Goal: Check status: Check status

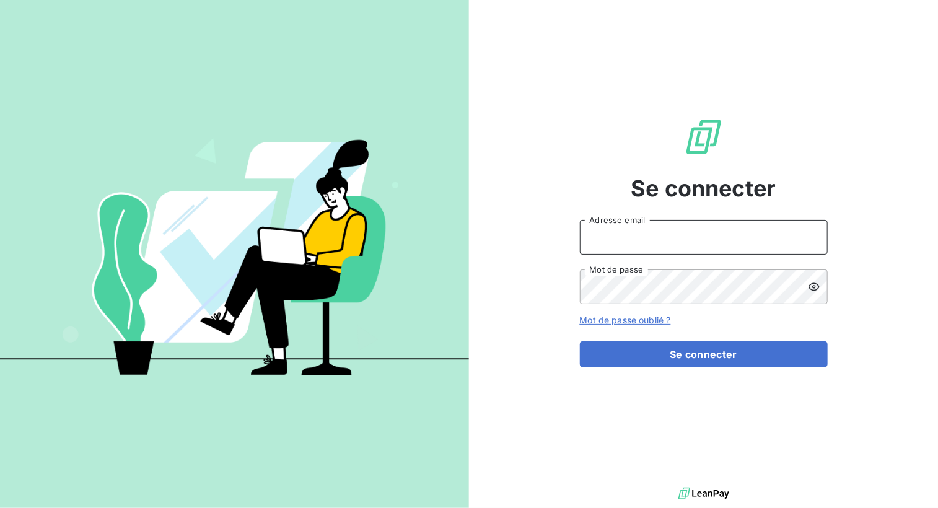
click at [684, 242] on input "Adresse email" at bounding box center [704, 237] width 248 height 35
type input "[EMAIL_ADDRESS][DOMAIN_NAME]"
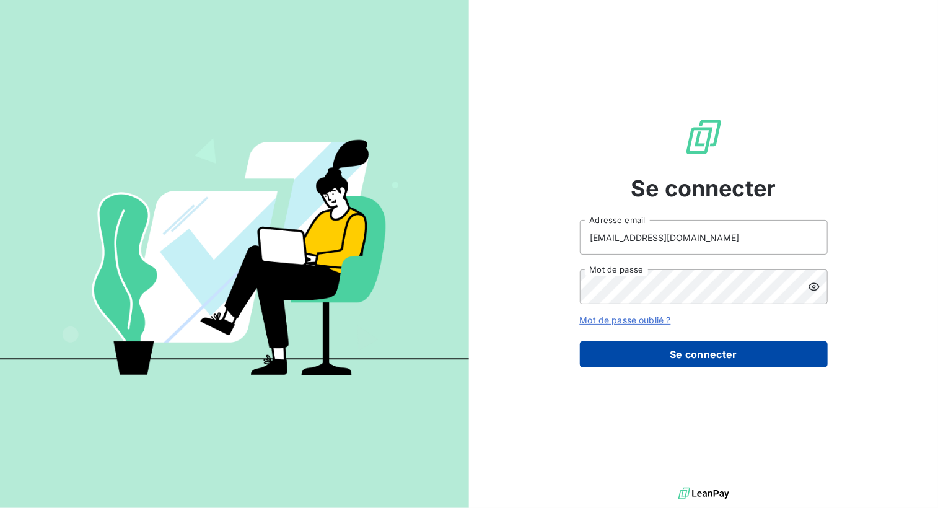
click at [685, 362] on button "Se connecter" at bounding box center [704, 354] width 248 height 26
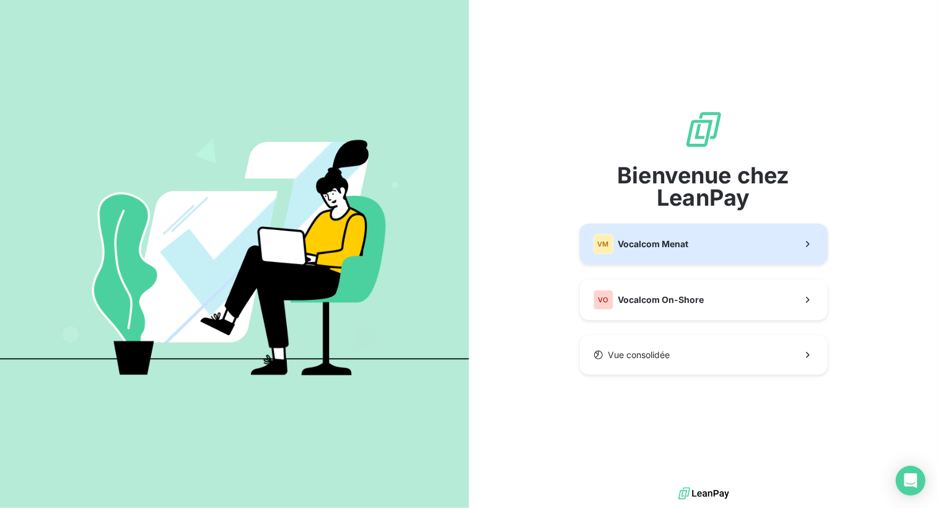
click at [705, 248] on button "VM Vocalcom Menat" at bounding box center [704, 244] width 248 height 41
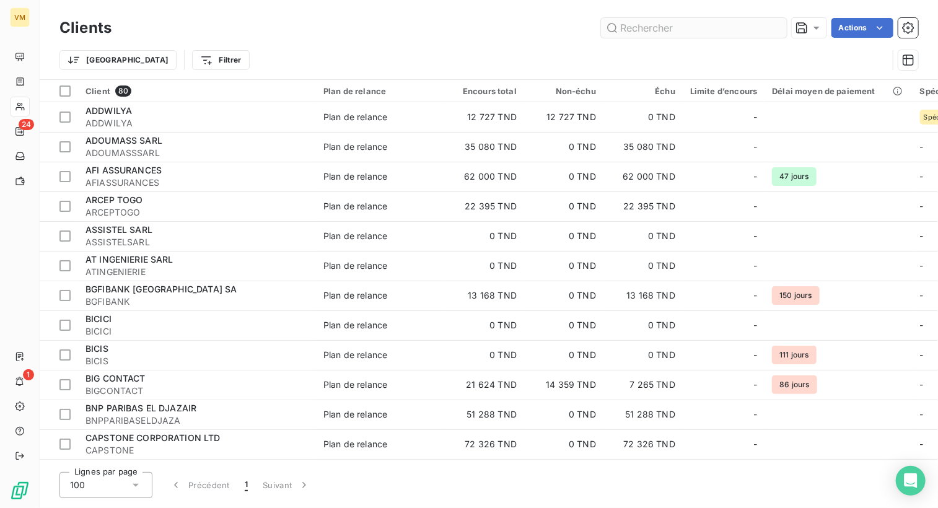
click at [657, 31] on input "text" at bounding box center [694, 28] width 186 height 20
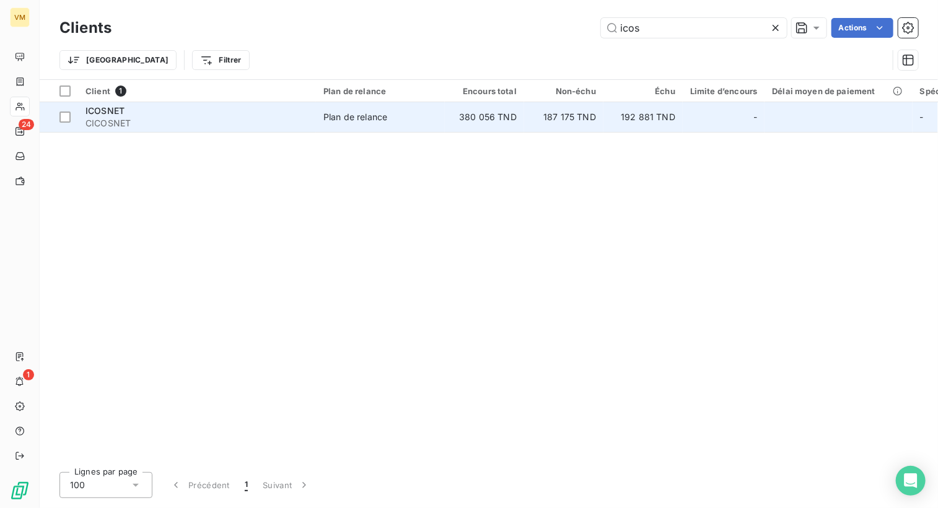
type input "icos"
click at [633, 126] on td "192 881 TND" at bounding box center [642, 117] width 79 height 30
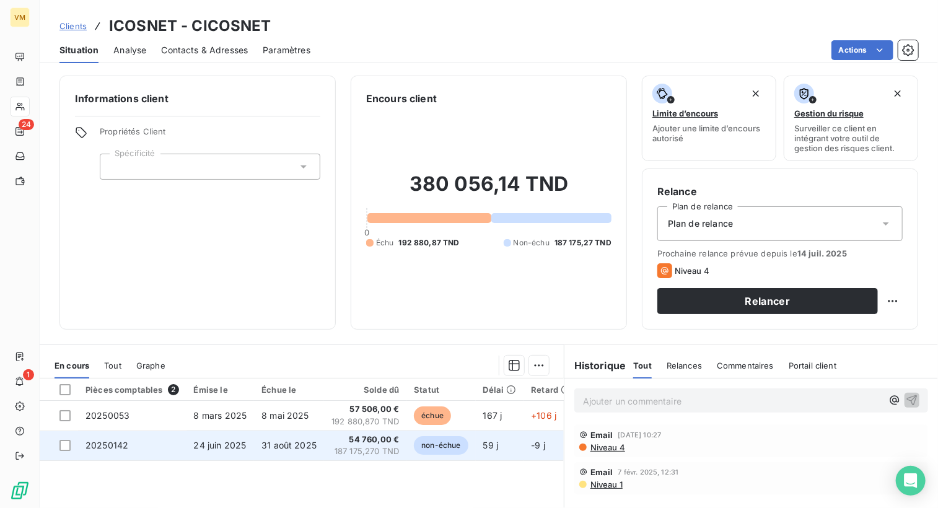
click at [354, 448] on span "187 175,270 TND" at bounding box center [365, 451] width 68 height 12
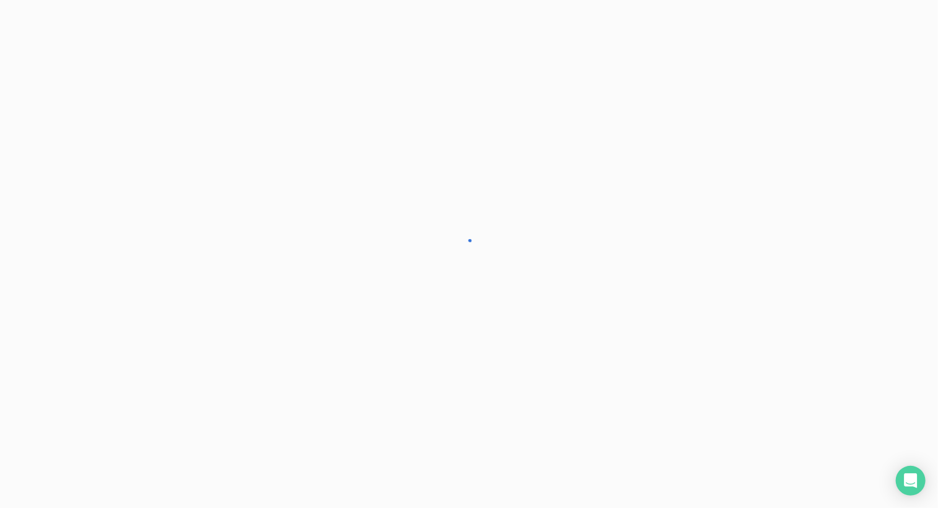
click at [354, 448] on div at bounding box center [469, 254] width 938 height 508
